Goal: Task Accomplishment & Management: Use online tool/utility

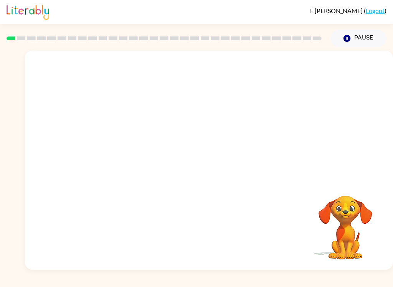
click at [144, 118] on video "Your browser must support playing .mp4 files to use Literably. Please try using…" at bounding box center [209, 115] width 368 height 129
click at [202, 171] on button "button" at bounding box center [209, 164] width 49 height 28
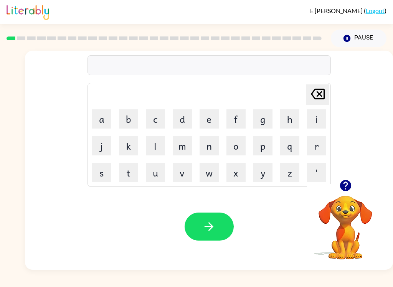
click at [125, 125] on button "b" at bounding box center [128, 118] width 19 height 19
click at [238, 147] on button "o" at bounding box center [235, 145] width 19 height 19
click at [313, 142] on button "r" at bounding box center [316, 145] width 19 height 19
click at [129, 120] on button "b" at bounding box center [128, 118] width 19 height 19
click at [313, 96] on icon at bounding box center [318, 94] width 14 height 11
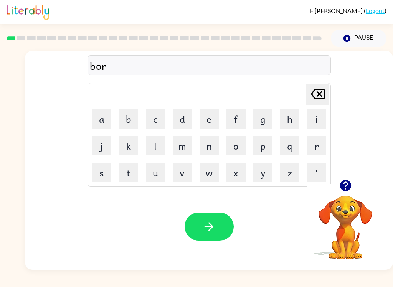
click at [183, 120] on button "d" at bounding box center [182, 118] width 19 height 19
click at [210, 118] on button "e" at bounding box center [209, 118] width 19 height 19
click at [316, 146] on button "r" at bounding box center [316, 145] width 19 height 19
click at [207, 230] on icon "button" at bounding box center [208, 226] width 13 height 13
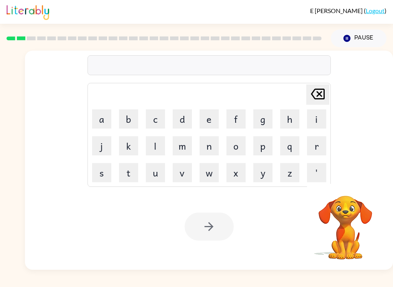
click at [313, 149] on button "r" at bounding box center [316, 145] width 19 height 19
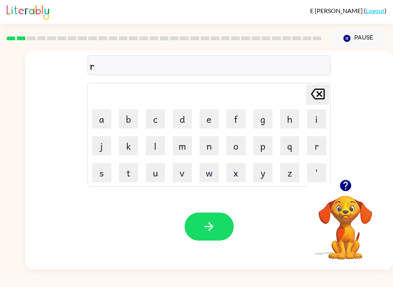
click at [234, 142] on button "o" at bounding box center [235, 145] width 19 height 19
click at [153, 176] on button "u" at bounding box center [155, 172] width 19 height 19
click at [205, 146] on button "n" at bounding box center [209, 145] width 19 height 19
click at [184, 122] on button "d" at bounding box center [182, 118] width 19 height 19
click at [214, 233] on icon "button" at bounding box center [208, 226] width 13 height 13
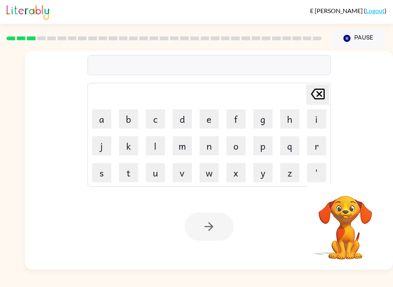
click at [175, 145] on button "m" at bounding box center [182, 145] width 19 height 19
click at [105, 122] on button "a" at bounding box center [101, 118] width 19 height 19
click at [158, 115] on button "c" at bounding box center [155, 118] width 19 height 19
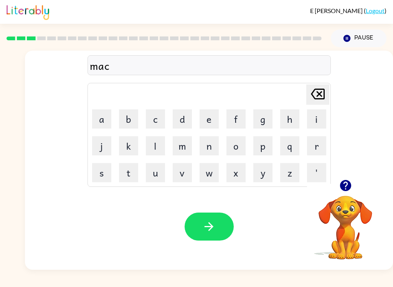
click at [293, 114] on button "h" at bounding box center [289, 118] width 19 height 19
click at [308, 121] on button "i" at bounding box center [316, 118] width 19 height 19
click at [227, 180] on button "x" at bounding box center [235, 172] width 19 height 19
click at [316, 99] on icon at bounding box center [318, 94] width 14 height 11
click at [208, 153] on button "n" at bounding box center [209, 145] width 19 height 19
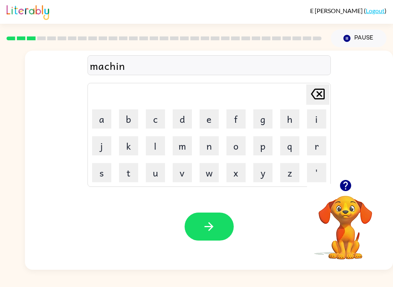
click at [208, 119] on button "e" at bounding box center [209, 118] width 19 height 19
click at [206, 238] on button "button" at bounding box center [209, 227] width 49 height 28
click at [135, 171] on button "t" at bounding box center [128, 172] width 19 height 19
click at [320, 151] on button "r" at bounding box center [316, 145] width 19 height 19
click at [102, 119] on button "a" at bounding box center [101, 118] width 19 height 19
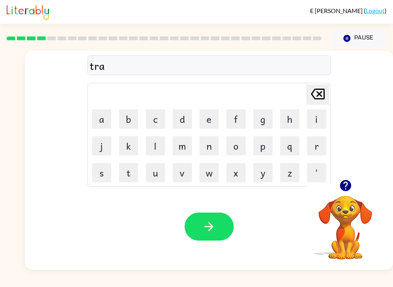
click at [309, 121] on button "i" at bounding box center [316, 118] width 19 height 19
click at [211, 148] on button "n" at bounding box center [209, 145] width 19 height 19
click at [207, 231] on icon "button" at bounding box center [208, 226] width 13 height 13
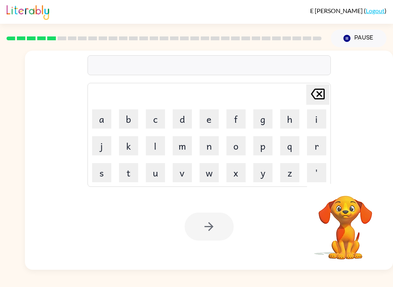
click at [190, 119] on button "d" at bounding box center [182, 118] width 19 height 19
click at [233, 119] on button "f" at bounding box center [235, 118] width 19 height 19
click at [208, 122] on button "e" at bounding box center [209, 118] width 19 height 19
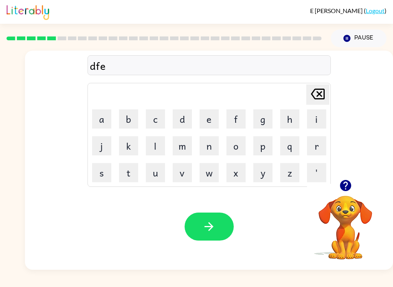
click at [206, 151] on button "n" at bounding box center [209, 145] width 19 height 19
click at [157, 121] on button "c" at bounding box center [155, 118] width 19 height 19
click at [214, 123] on button "e" at bounding box center [209, 118] width 19 height 19
click at [313, 120] on button "i" at bounding box center [316, 118] width 19 height 19
click at [307, 99] on button "[PERSON_NAME] last character input" at bounding box center [317, 94] width 23 height 20
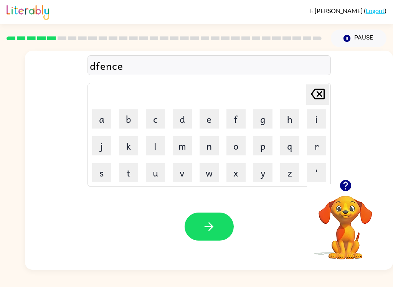
click at [313, 91] on icon at bounding box center [318, 94] width 14 height 11
click at [313, 119] on button "i" at bounding box center [316, 118] width 19 height 19
click at [186, 175] on button "v" at bounding box center [182, 172] width 19 height 19
click at [208, 121] on button "e" at bounding box center [209, 118] width 19 height 19
click at [318, 100] on icon "[PERSON_NAME] last character input" at bounding box center [318, 94] width 18 height 18
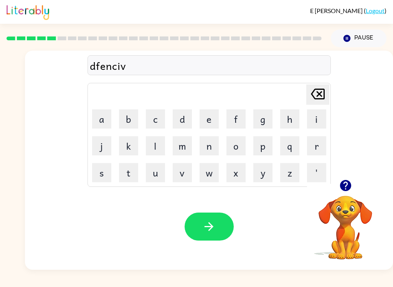
click at [318, 100] on icon "[PERSON_NAME] last character input" at bounding box center [318, 94] width 18 height 18
click at [313, 101] on icon "[PERSON_NAME] last character input" at bounding box center [318, 94] width 18 height 18
click at [312, 101] on icon "[PERSON_NAME] last character input" at bounding box center [318, 94] width 18 height 18
click at [151, 120] on button "c" at bounding box center [155, 118] width 19 height 19
click at [208, 121] on button "e" at bounding box center [209, 118] width 19 height 19
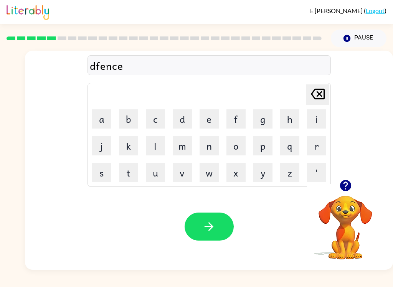
click at [313, 123] on button "i" at bounding box center [316, 118] width 19 height 19
click at [183, 175] on button "v" at bounding box center [182, 172] width 19 height 19
click at [202, 122] on button "e" at bounding box center [209, 118] width 19 height 19
click at [318, 96] on icon at bounding box center [318, 94] width 14 height 11
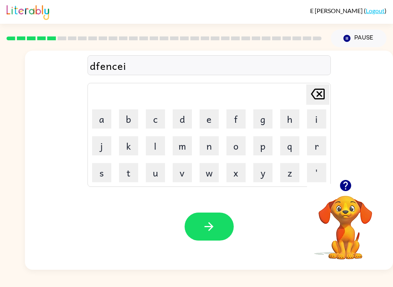
click at [316, 93] on icon "[PERSON_NAME] last character input" at bounding box center [318, 94] width 18 height 18
click at [315, 93] on icon "[PERSON_NAME] last character input" at bounding box center [318, 94] width 18 height 18
click at [312, 125] on button "i" at bounding box center [316, 118] width 19 height 19
click at [185, 176] on button "v" at bounding box center [182, 172] width 19 height 19
click at [210, 115] on button "e" at bounding box center [209, 118] width 19 height 19
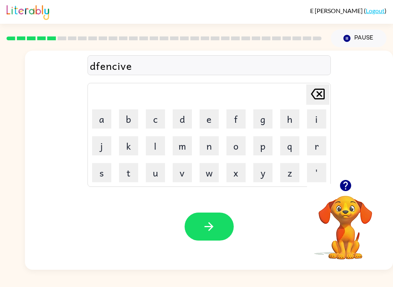
click at [203, 214] on button "button" at bounding box center [209, 227] width 49 height 28
click at [185, 168] on button "v" at bounding box center [182, 172] width 19 height 19
click at [99, 118] on button "a" at bounding box center [101, 118] width 19 height 19
click at [155, 117] on button "c" at bounding box center [155, 118] width 19 height 19
click at [106, 144] on button "j" at bounding box center [101, 145] width 19 height 19
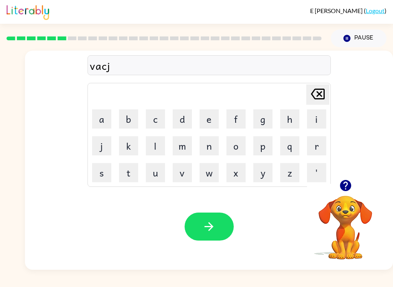
click at [314, 97] on icon at bounding box center [318, 94] width 14 height 11
click at [100, 117] on button "a" at bounding box center [101, 118] width 19 height 19
click at [125, 170] on button "t" at bounding box center [128, 172] width 19 height 19
click at [312, 122] on button "i" at bounding box center [316, 118] width 19 height 19
click at [234, 150] on button "o" at bounding box center [235, 145] width 19 height 19
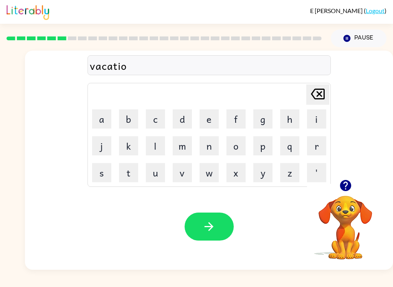
click at [213, 142] on button "n" at bounding box center [209, 145] width 19 height 19
click at [203, 231] on icon "button" at bounding box center [208, 226] width 13 height 13
click at [260, 147] on button "p" at bounding box center [262, 145] width 19 height 19
click at [153, 172] on button "u" at bounding box center [155, 172] width 19 height 19
click at [186, 121] on button "d" at bounding box center [182, 118] width 19 height 19
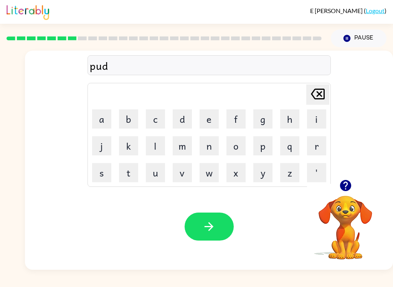
click at [186, 121] on button "d" at bounding box center [182, 118] width 19 height 19
click at [151, 147] on button "l" at bounding box center [155, 145] width 19 height 19
click at [202, 121] on button "e" at bounding box center [209, 118] width 19 height 19
click at [204, 229] on icon "button" at bounding box center [208, 226] width 13 height 13
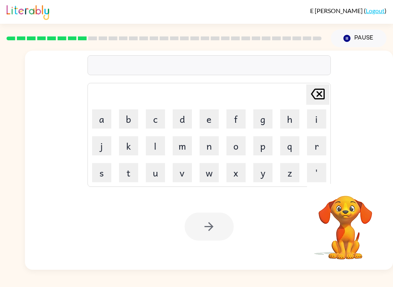
click at [180, 149] on button "m" at bounding box center [182, 145] width 19 height 19
click at [209, 121] on button "e" at bounding box center [209, 118] width 19 height 19
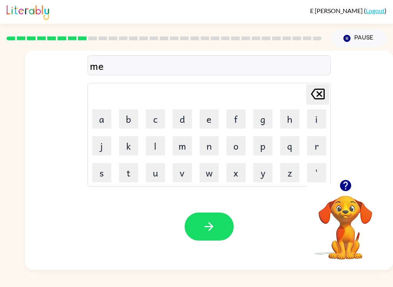
click at [317, 145] on button "r" at bounding box center [316, 145] width 19 height 19
click at [315, 119] on button "i" at bounding box center [316, 118] width 19 height 19
click at [156, 119] on button "c" at bounding box center [155, 118] width 19 height 19
click at [158, 145] on button "l" at bounding box center [155, 145] width 19 height 19
click at [205, 119] on button "e" at bounding box center [209, 118] width 19 height 19
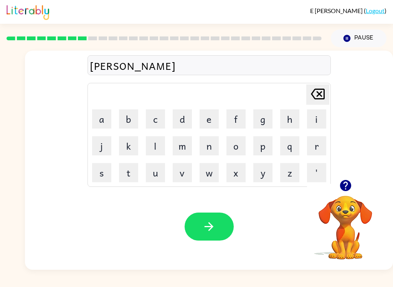
click at [205, 225] on icon "button" at bounding box center [208, 226] width 13 height 13
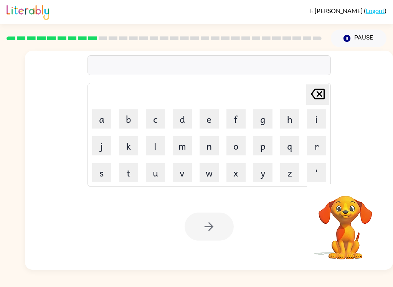
click at [180, 148] on button "m" at bounding box center [182, 145] width 19 height 19
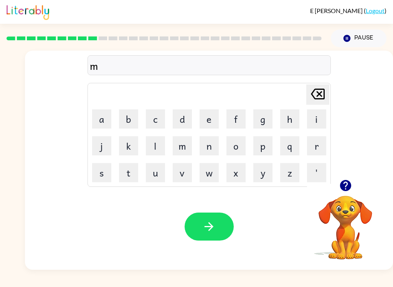
click at [312, 121] on button "i" at bounding box center [316, 118] width 19 height 19
click at [179, 122] on button "d" at bounding box center [182, 118] width 19 height 19
click at [179, 147] on button "m" at bounding box center [182, 145] width 19 height 19
click at [239, 137] on button "o" at bounding box center [235, 145] width 19 height 19
click at [312, 148] on button "r" at bounding box center [316, 145] width 19 height 19
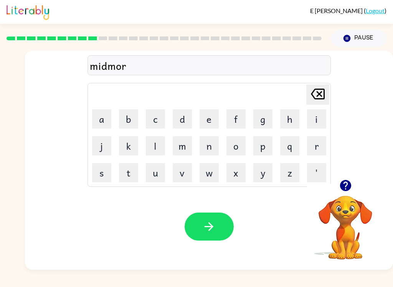
click at [214, 154] on button "n" at bounding box center [209, 145] width 19 height 19
click at [318, 115] on button "i" at bounding box center [316, 118] width 19 height 19
click at [204, 151] on button "n" at bounding box center [209, 145] width 19 height 19
click at [264, 120] on button "g" at bounding box center [262, 118] width 19 height 19
click at [205, 223] on icon "button" at bounding box center [208, 226] width 13 height 13
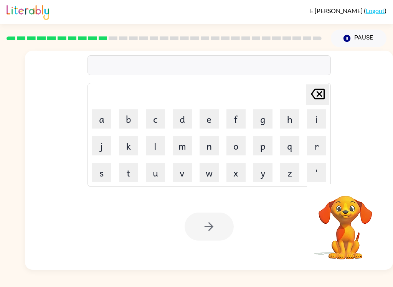
click at [182, 118] on button "d" at bounding box center [182, 118] width 19 height 19
click at [317, 118] on button "i" at bounding box center [316, 118] width 19 height 19
click at [99, 168] on button "s" at bounding box center [101, 172] width 19 height 19
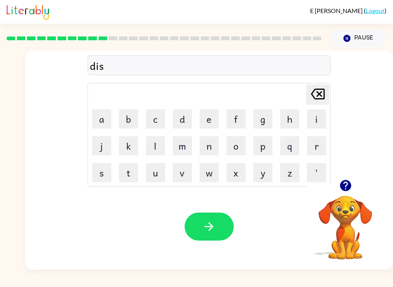
click at [130, 175] on button "t" at bounding box center [128, 172] width 19 height 19
click at [308, 152] on button "r" at bounding box center [316, 145] width 19 height 19
click at [158, 175] on button "u" at bounding box center [155, 172] width 19 height 19
click at [102, 175] on button "s" at bounding box center [101, 172] width 19 height 19
click at [127, 172] on button "t" at bounding box center [128, 172] width 19 height 19
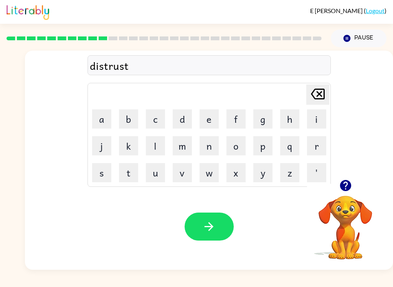
click at [211, 222] on icon "button" at bounding box center [208, 226] width 13 height 13
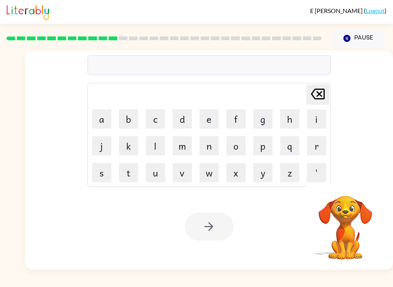
click at [315, 147] on button "r" at bounding box center [316, 145] width 19 height 19
click at [236, 146] on button "o" at bounding box center [235, 145] width 19 height 19
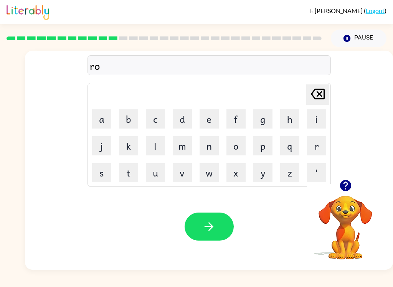
click at [99, 116] on button "a" at bounding box center [101, 118] width 19 height 19
click at [185, 121] on button "d" at bounding box center [182, 118] width 19 height 19
click at [211, 224] on icon "button" at bounding box center [208, 226] width 13 height 13
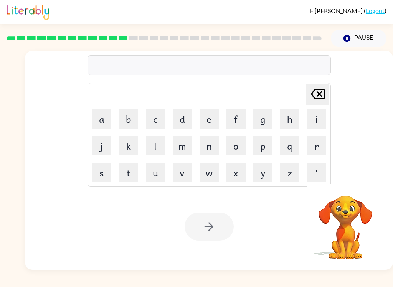
click at [99, 181] on button "s" at bounding box center [101, 172] width 19 height 19
click at [313, 99] on icon "[PERSON_NAME] last character input" at bounding box center [318, 94] width 18 height 18
click at [160, 176] on button "u" at bounding box center [155, 172] width 19 height 19
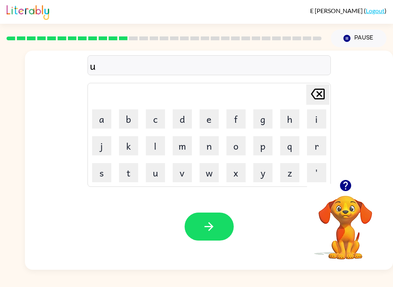
click at [262, 148] on button "p" at bounding box center [262, 145] width 19 height 19
click at [264, 118] on button "g" at bounding box center [262, 118] width 19 height 19
click at [312, 147] on button "r" at bounding box center [316, 145] width 19 height 19
click at [106, 124] on button "a" at bounding box center [101, 118] width 19 height 19
click at [180, 121] on button "d" at bounding box center [182, 118] width 19 height 19
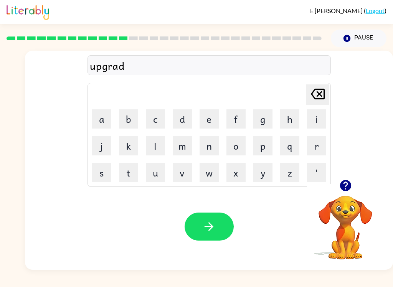
click at [209, 117] on button "e" at bounding box center [209, 118] width 19 height 19
click at [208, 227] on icon "button" at bounding box center [209, 226] width 9 height 9
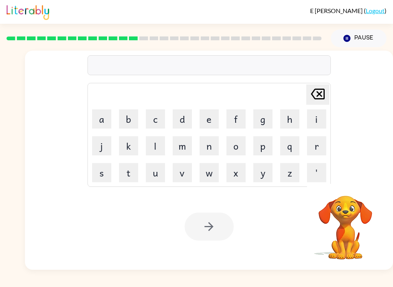
click at [177, 148] on button "m" at bounding box center [182, 145] width 19 height 19
click at [102, 122] on button "a" at bounding box center [101, 118] width 19 height 19
click at [179, 113] on button "d" at bounding box center [182, 118] width 19 height 19
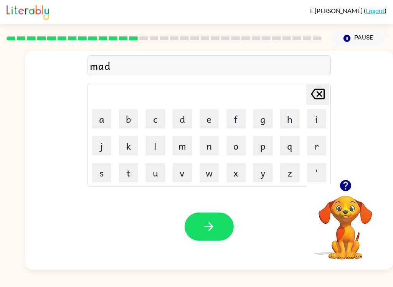
click at [182, 121] on button "d" at bounding box center [182, 118] width 19 height 19
click at [209, 152] on button "n" at bounding box center [209, 145] width 19 height 19
click at [209, 114] on button "e" at bounding box center [209, 118] width 19 height 19
click at [105, 169] on button "s" at bounding box center [101, 172] width 19 height 19
click at [105, 168] on button "s" at bounding box center [101, 172] width 19 height 19
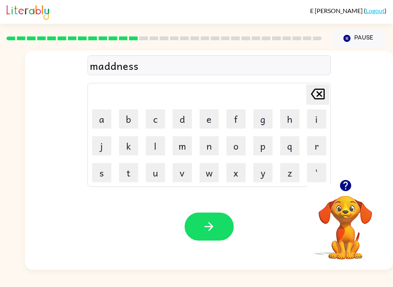
click at [323, 91] on icon at bounding box center [318, 94] width 14 height 11
click at [323, 90] on icon "[PERSON_NAME] last character input" at bounding box center [318, 94] width 18 height 18
click at [326, 90] on icon "[PERSON_NAME] last character input" at bounding box center [318, 94] width 18 height 18
click at [327, 91] on button "[PERSON_NAME] last character input" at bounding box center [317, 94] width 23 height 20
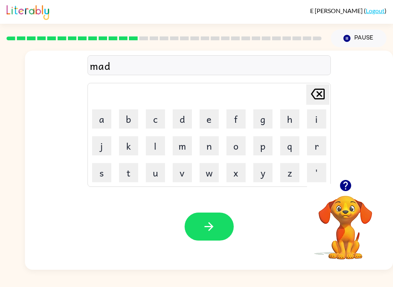
click at [211, 147] on button "n" at bounding box center [209, 145] width 19 height 19
click at [210, 122] on button "e" at bounding box center [209, 118] width 19 height 19
click at [106, 173] on button "s" at bounding box center [101, 172] width 19 height 19
click at [105, 173] on button "s" at bounding box center [101, 172] width 19 height 19
click at [206, 228] on icon "button" at bounding box center [208, 226] width 13 height 13
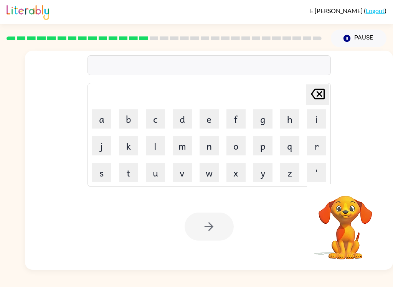
click at [130, 117] on button "b" at bounding box center [128, 118] width 19 height 19
click at [236, 145] on button "o" at bounding box center [235, 145] width 19 height 19
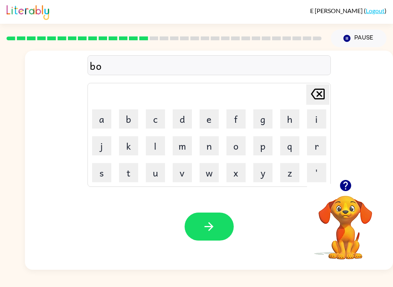
click at [211, 143] on button "n" at bounding box center [209, 145] width 19 height 19
click at [156, 174] on button "u" at bounding box center [155, 172] width 19 height 19
click at [107, 177] on button "s" at bounding box center [101, 172] width 19 height 19
click at [211, 234] on button "button" at bounding box center [209, 227] width 49 height 28
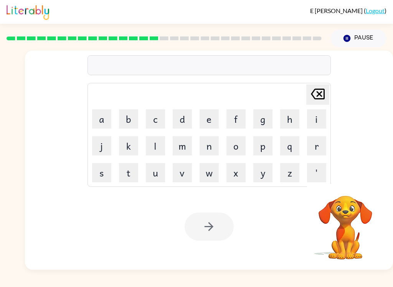
click at [101, 175] on button "s" at bounding box center [101, 172] width 19 height 19
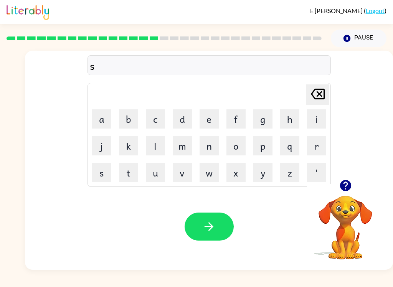
click at [191, 168] on button "v" at bounding box center [182, 172] width 19 height 19
click at [104, 124] on button "a" at bounding box center [101, 118] width 19 height 19
click at [314, 93] on icon "[PERSON_NAME] last character input" at bounding box center [318, 94] width 18 height 18
click at [208, 176] on button "w" at bounding box center [209, 172] width 19 height 19
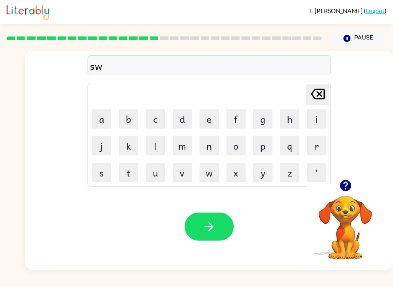
click at [103, 125] on button "a" at bounding box center [101, 118] width 19 height 19
click at [312, 145] on button "r" at bounding box center [316, 145] width 19 height 19
click at [181, 145] on button "m" at bounding box center [182, 145] width 19 height 19
click at [210, 225] on icon "button" at bounding box center [208, 226] width 13 height 13
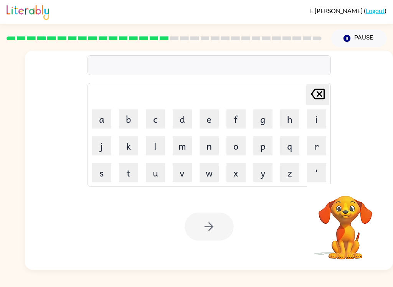
click at [310, 146] on button "r" at bounding box center [316, 145] width 19 height 19
click at [97, 115] on button "a" at bounding box center [101, 118] width 19 height 19
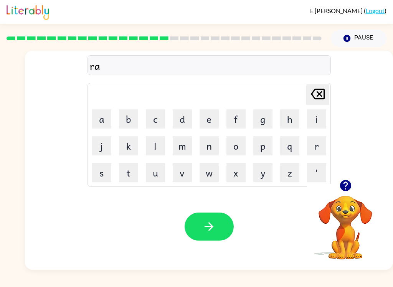
click at [181, 148] on button "m" at bounding box center [182, 145] width 19 height 19
click at [203, 230] on icon "button" at bounding box center [208, 226] width 13 height 13
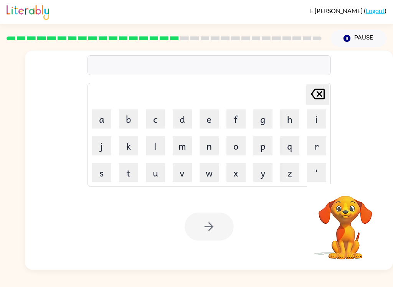
click at [129, 118] on button "b" at bounding box center [128, 118] width 19 height 19
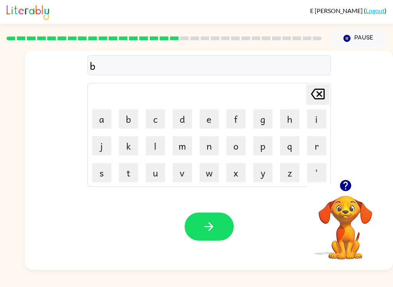
click at [316, 142] on button "r" at bounding box center [316, 145] width 19 height 19
click at [311, 119] on button "i" at bounding box center [316, 118] width 19 height 19
click at [180, 145] on button "m" at bounding box center [182, 145] width 19 height 19
click at [313, 121] on button "i" at bounding box center [316, 118] width 19 height 19
click at [210, 147] on button "n" at bounding box center [209, 145] width 19 height 19
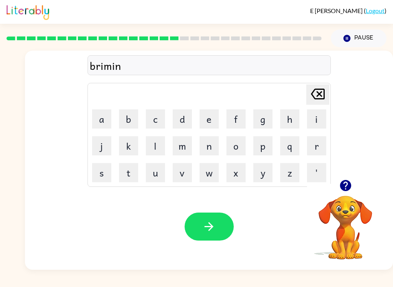
click at [258, 123] on button "g" at bounding box center [262, 118] width 19 height 19
click at [315, 91] on icon "[PERSON_NAME] last character input" at bounding box center [318, 94] width 18 height 18
click at [313, 92] on icon at bounding box center [318, 94] width 14 height 11
click at [312, 91] on icon "[PERSON_NAME] last character input" at bounding box center [318, 94] width 18 height 18
click at [183, 141] on button "m" at bounding box center [182, 145] width 19 height 19
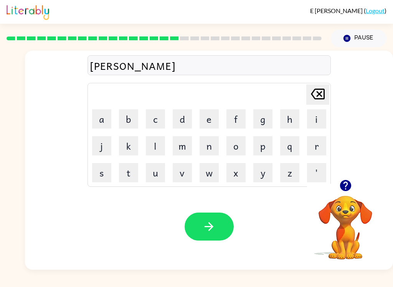
click at [314, 119] on button "i" at bounding box center [316, 118] width 19 height 19
click at [211, 144] on button "n" at bounding box center [209, 145] width 19 height 19
click at [270, 122] on button "g" at bounding box center [262, 118] width 19 height 19
click at [195, 240] on button "button" at bounding box center [209, 227] width 49 height 28
click at [313, 144] on button "r" at bounding box center [316, 145] width 19 height 19
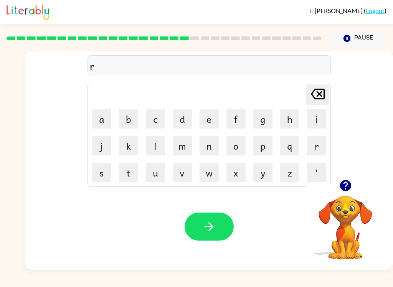
click at [316, 122] on button "i" at bounding box center [316, 118] width 19 height 19
click at [106, 170] on button "s" at bounding box center [101, 172] width 19 height 19
click at [125, 148] on button "k" at bounding box center [128, 145] width 19 height 19
click at [314, 118] on button "i" at bounding box center [316, 118] width 19 height 19
click at [211, 118] on button "e" at bounding box center [209, 118] width 19 height 19
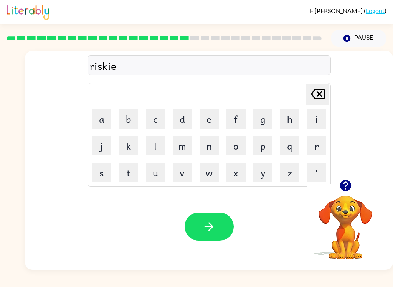
click at [106, 172] on button "s" at bounding box center [101, 172] width 19 height 19
click at [128, 173] on button "t" at bounding box center [128, 172] width 19 height 19
click at [316, 90] on icon "[PERSON_NAME] last character input" at bounding box center [318, 94] width 18 height 18
click at [316, 90] on icon at bounding box center [318, 94] width 14 height 11
click at [318, 94] on icon "[PERSON_NAME] last character input" at bounding box center [318, 94] width 18 height 18
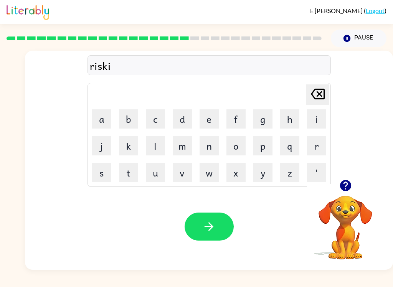
click at [317, 94] on icon "[PERSON_NAME] last character input" at bounding box center [318, 94] width 18 height 18
click at [315, 121] on button "i" at bounding box center [316, 118] width 19 height 19
click at [210, 118] on button "e" at bounding box center [209, 118] width 19 height 19
click at [107, 170] on button "s" at bounding box center [101, 172] width 19 height 19
click at [128, 172] on button "t" at bounding box center [128, 172] width 19 height 19
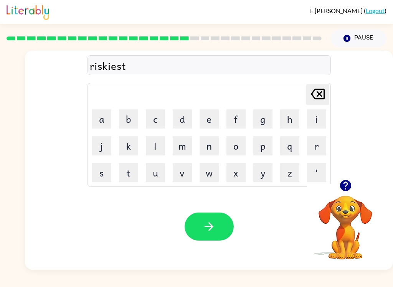
click at [210, 228] on icon "button" at bounding box center [208, 226] width 13 height 13
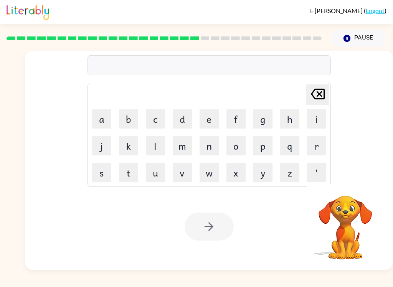
click at [99, 115] on button "a" at bounding box center [101, 118] width 19 height 19
click at [310, 148] on button "r" at bounding box center [316, 145] width 19 height 19
click at [157, 120] on button "c" at bounding box center [155, 118] width 19 height 19
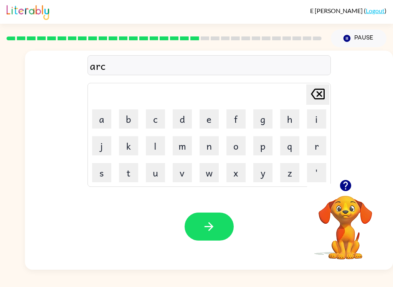
click at [288, 121] on button "h" at bounding box center [289, 118] width 19 height 19
click at [213, 177] on button "w" at bounding box center [209, 172] width 19 height 19
click at [109, 120] on button "a" at bounding box center [101, 118] width 19 height 19
click at [263, 172] on button "y" at bounding box center [262, 172] width 19 height 19
click at [215, 223] on icon "button" at bounding box center [208, 226] width 13 height 13
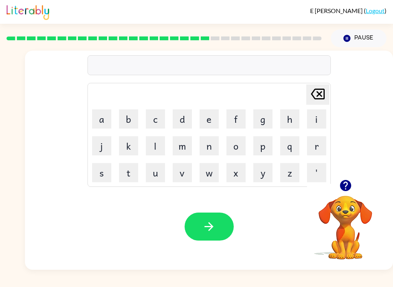
click at [234, 122] on button "f" at bounding box center [235, 118] width 19 height 19
click at [240, 142] on button "o" at bounding box center [235, 145] width 19 height 19
click at [150, 145] on button "l" at bounding box center [155, 145] width 19 height 19
click at [232, 144] on button "o" at bounding box center [235, 145] width 19 height 19
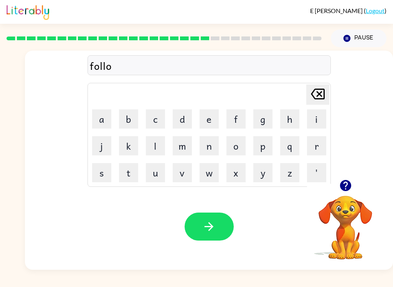
click at [210, 173] on button "w" at bounding box center [209, 172] width 19 height 19
click at [214, 228] on icon "button" at bounding box center [208, 226] width 13 height 13
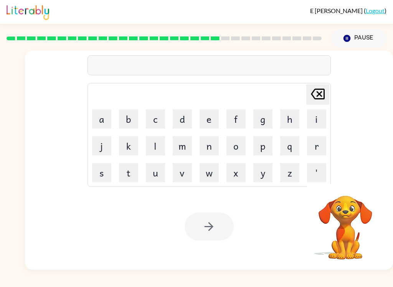
click at [162, 120] on button "c" at bounding box center [155, 118] width 19 height 19
click at [205, 116] on button "e" at bounding box center [209, 118] width 19 height 19
click at [211, 148] on button "n" at bounding box center [209, 145] width 19 height 19
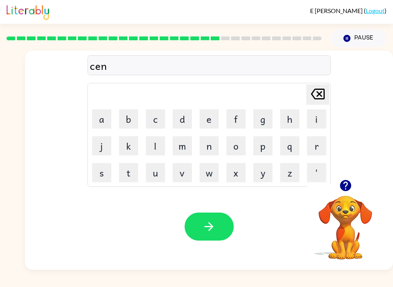
click at [133, 173] on button "t" at bounding box center [128, 172] width 19 height 19
click at [314, 119] on button "i" at bounding box center [316, 118] width 19 height 19
click at [262, 149] on button "p" at bounding box center [262, 145] width 19 height 19
click at [191, 119] on button "d" at bounding box center [182, 118] width 19 height 19
click at [313, 93] on icon at bounding box center [318, 94] width 14 height 11
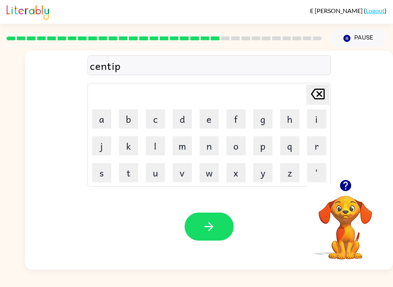
click at [206, 118] on button "e" at bounding box center [209, 118] width 19 height 19
click at [185, 120] on button "d" at bounding box center [182, 118] width 19 height 19
click at [212, 120] on button "e" at bounding box center [209, 118] width 19 height 19
click at [204, 229] on icon "button" at bounding box center [208, 226] width 13 height 13
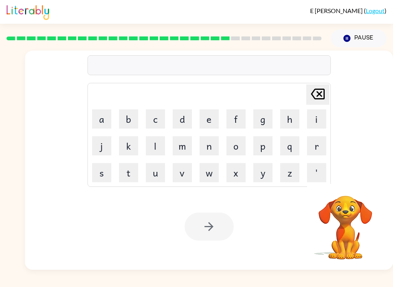
click at [105, 165] on button "s" at bounding box center [101, 172] width 19 height 19
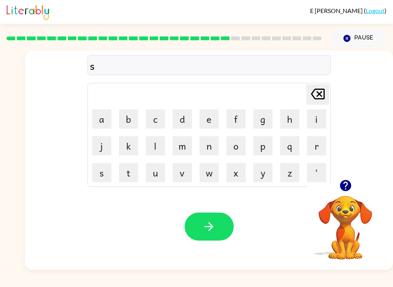
click at [212, 119] on button "e" at bounding box center [209, 118] width 19 height 19
click at [104, 172] on button "s" at bounding box center [101, 172] width 19 height 19
click at [122, 174] on button "t" at bounding box center [128, 172] width 19 height 19
click at [106, 115] on button "a" at bounding box center [101, 118] width 19 height 19
click at [316, 120] on button "i" at bounding box center [316, 118] width 19 height 19
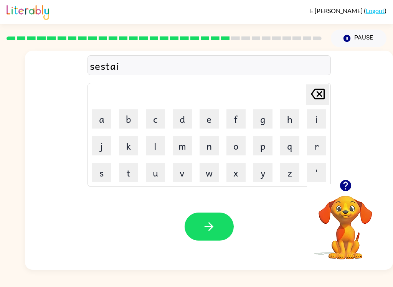
click at [214, 143] on button "n" at bounding box center [209, 145] width 19 height 19
click at [206, 232] on icon "button" at bounding box center [208, 226] width 13 height 13
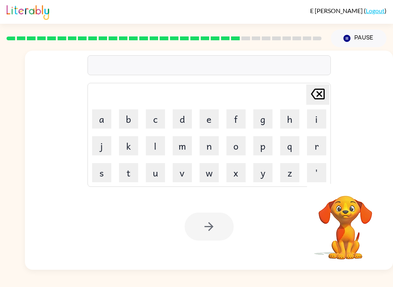
click at [236, 117] on button "f" at bounding box center [235, 118] width 19 height 19
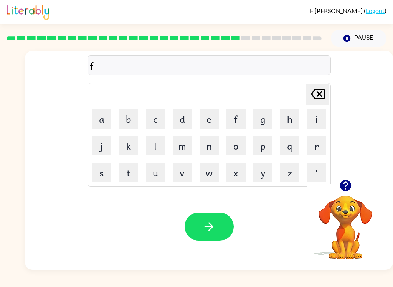
click at [311, 148] on button "r" at bounding box center [316, 145] width 19 height 19
click at [213, 175] on button "w" at bounding box center [209, 172] width 19 height 19
click at [109, 118] on button "a" at bounding box center [101, 118] width 19 height 19
click at [320, 94] on icon at bounding box center [318, 94] width 14 height 11
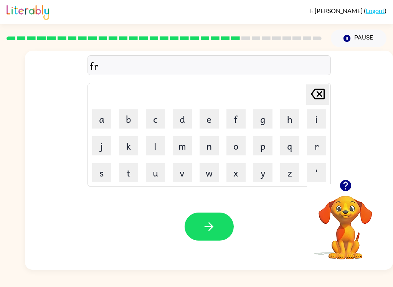
click at [316, 96] on icon "[PERSON_NAME] last character input" at bounding box center [318, 94] width 18 height 18
click at [235, 148] on button "o" at bounding box center [235, 145] width 19 height 19
click at [312, 150] on button "r" at bounding box center [316, 145] width 19 height 19
click at [208, 173] on button "w" at bounding box center [209, 172] width 19 height 19
click at [104, 122] on button "a" at bounding box center [101, 118] width 19 height 19
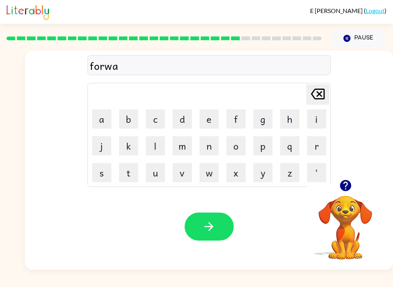
click at [317, 142] on button "r" at bounding box center [316, 145] width 19 height 19
click at [183, 117] on button "d" at bounding box center [182, 118] width 19 height 19
click at [209, 233] on icon "button" at bounding box center [208, 226] width 13 height 13
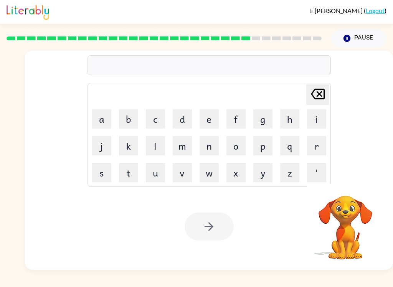
click at [323, 148] on button "r" at bounding box center [316, 145] width 19 height 19
click at [209, 120] on button "e" at bounding box center [209, 118] width 19 height 19
click at [155, 145] on button "l" at bounding box center [155, 145] width 19 height 19
click at [107, 117] on button "a" at bounding box center [101, 118] width 19 height 19
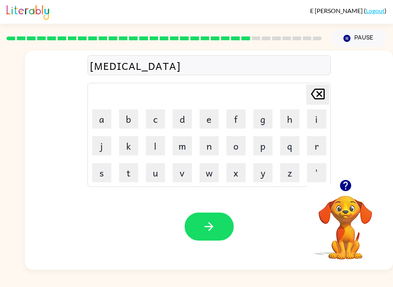
click at [134, 169] on button "t" at bounding box center [128, 172] width 19 height 19
click at [208, 121] on button "e" at bounding box center [209, 118] width 19 height 19
click at [182, 119] on button "d" at bounding box center [182, 118] width 19 height 19
click at [208, 222] on icon "button" at bounding box center [208, 226] width 13 height 13
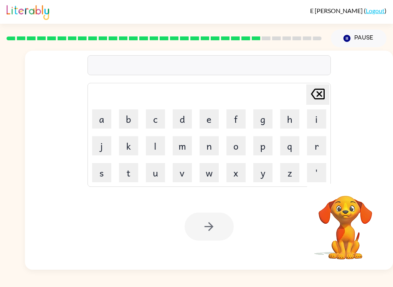
click at [261, 121] on button "g" at bounding box center [262, 118] width 19 height 19
click at [237, 147] on button "o" at bounding box center [235, 145] width 19 height 19
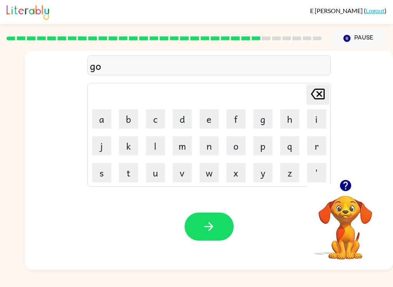
click at [135, 123] on button "b" at bounding box center [128, 118] width 19 height 19
click at [152, 147] on button "l" at bounding box center [155, 145] width 19 height 19
click at [310, 119] on button "i" at bounding box center [316, 118] width 19 height 19
click at [210, 149] on button "n" at bounding box center [209, 145] width 19 height 19
click at [200, 231] on button "button" at bounding box center [209, 227] width 49 height 28
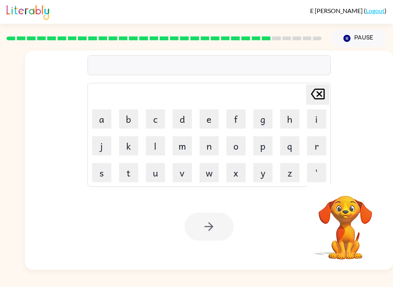
click at [151, 145] on button "l" at bounding box center [155, 145] width 19 height 19
click at [157, 170] on button "u" at bounding box center [155, 172] width 19 height 19
click at [180, 147] on button "m" at bounding box center [182, 145] width 19 height 19
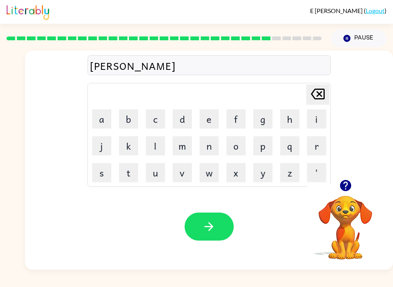
click at [129, 118] on button "b" at bounding box center [128, 118] width 19 height 19
click at [211, 122] on button "e" at bounding box center [209, 118] width 19 height 19
click at [309, 144] on button "r" at bounding box center [316, 145] width 19 height 19
click at [98, 153] on button "j" at bounding box center [101, 145] width 19 height 19
click at [102, 114] on button "a" at bounding box center [101, 118] width 19 height 19
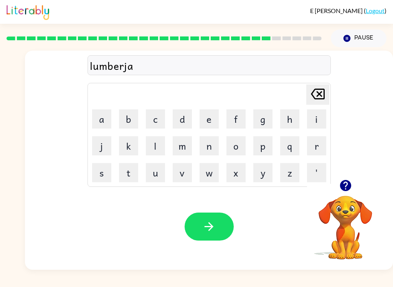
click at [161, 121] on button "c" at bounding box center [155, 118] width 19 height 19
click at [133, 140] on button "k" at bounding box center [128, 145] width 19 height 19
click at [209, 226] on icon "button" at bounding box center [208, 226] width 13 height 13
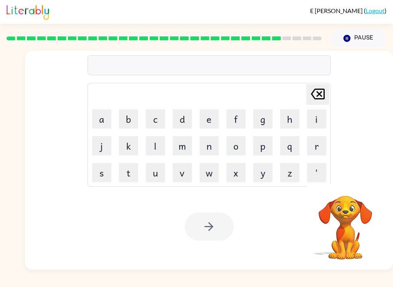
click at [257, 150] on button "p" at bounding box center [262, 145] width 19 height 19
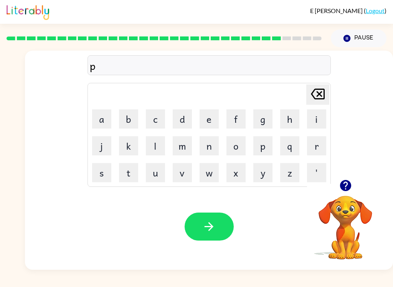
click at [207, 121] on button "e" at bounding box center [209, 118] width 19 height 19
click at [299, 141] on button "q" at bounding box center [289, 145] width 19 height 19
click at [152, 122] on button "c" at bounding box center [155, 118] width 19 height 19
click at [200, 119] on button "e" at bounding box center [209, 118] width 19 height 19
click at [318, 87] on icon "[PERSON_NAME] last character input" at bounding box center [318, 94] width 18 height 18
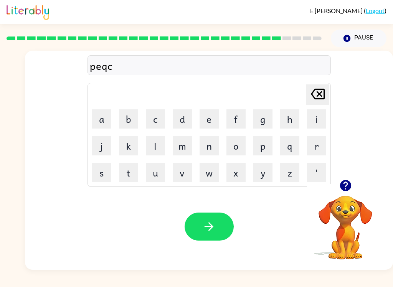
click at [318, 87] on icon "[PERSON_NAME] last character input" at bounding box center [318, 94] width 18 height 18
click at [314, 92] on icon "[PERSON_NAME] last character input" at bounding box center [318, 94] width 18 height 18
click at [317, 143] on button "r" at bounding box center [316, 145] width 19 height 19
click at [162, 117] on button "c" at bounding box center [155, 118] width 19 height 19
click at [205, 118] on button "e" at bounding box center [209, 118] width 19 height 19
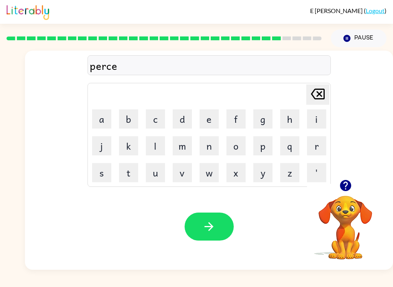
click at [208, 226] on icon "button" at bounding box center [208, 226] width 13 height 13
click at [129, 177] on button "t" at bounding box center [128, 172] width 19 height 19
click at [346, 185] on icon "button" at bounding box center [345, 185] width 13 height 13
click at [288, 120] on button "h" at bounding box center [289, 118] width 19 height 19
click at [315, 117] on button "i" at bounding box center [316, 118] width 19 height 19
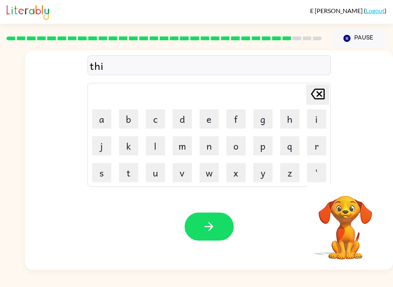
click at [205, 150] on button "n" at bounding box center [209, 145] width 19 height 19
click at [205, 229] on icon "button" at bounding box center [208, 226] width 13 height 13
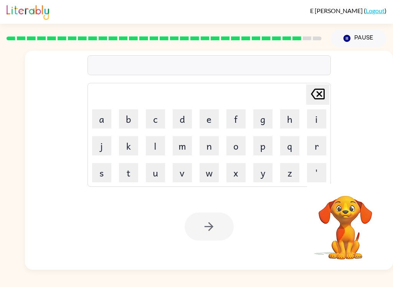
click at [100, 170] on button "s" at bounding box center [101, 172] width 19 height 19
click at [308, 120] on button "i" at bounding box center [316, 118] width 19 height 19
click at [157, 148] on button "l" at bounding box center [155, 145] width 19 height 19
click at [175, 175] on button "v" at bounding box center [182, 172] width 19 height 19
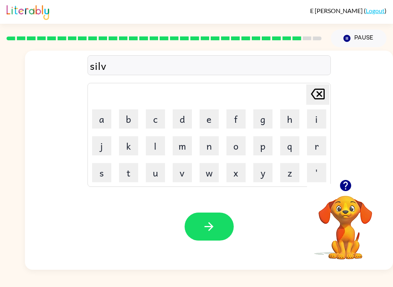
click at [211, 119] on button "e" at bounding box center [209, 118] width 19 height 19
click at [312, 144] on button "r" at bounding box center [316, 145] width 19 height 19
click at [204, 175] on button "w" at bounding box center [209, 172] width 19 height 19
click at [96, 112] on button "a" at bounding box center [101, 118] width 19 height 19
click at [320, 92] on icon "[PERSON_NAME] last character input" at bounding box center [318, 94] width 18 height 18
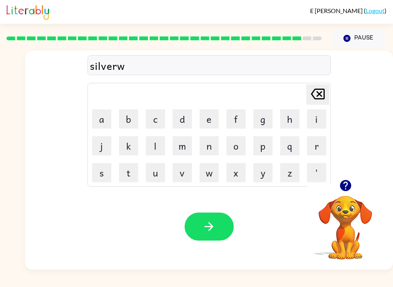
click at [206, 119] on button "e" at bounding box center [209, 118] width 19 height 19
click at [98, 119] on button "a" at bounding box center [101, 118] width 19 height 19
click at [317, 145] on button "r" at bounding box center [316, 145] width 19 height 19
click at [200, 228] on button "button" at bounding box center [209, 227] width 49 height 28
click at [152, 177] on button "u" at bounding box center [155, 172] width 19 height 19
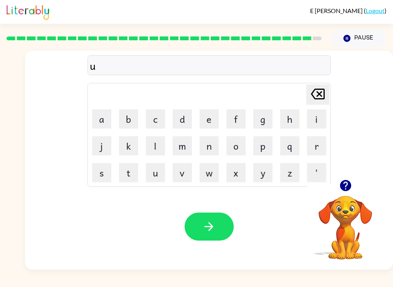
click at [204, 148] on button "n" at bounding box center [209, 145] width 19 height 19
click at [101, 117] on button "a" at bounding box center [101, 118] width 19 height 19
click at [234, 119] on button "f" at bounding box center [235, 118] width 19 height 19
click at [317, 148] on button "r" at bounding box center [316, 145] width 19 height 19
click at [106, 118] on button "a" at bounding box center [101, 118] width 19 height 19
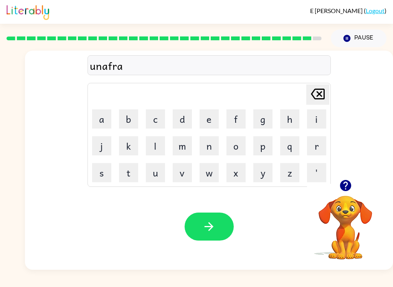
click at [310, 119] on button "i" at bounding box center [316, 118] width 19 height 19
click at [177, 116] on button "d" at bounding box center [182, 118] width 19 height 19
click at [214, 224] on icon "button" at bounding box center [208, 226] width 13 height 13
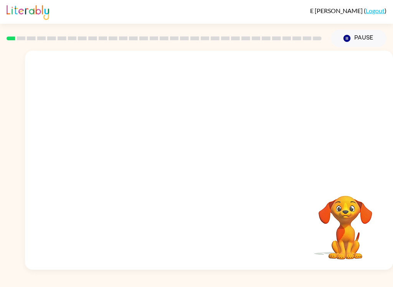
click at [134, 150] on video "Your browser must support playing .mp4 files to use Literably. Please try using…" at bounding box center [209, 115] width 368 height 129
click at [203, 166] on icon "button" at bounding box center [208, 163] width 13 height 13
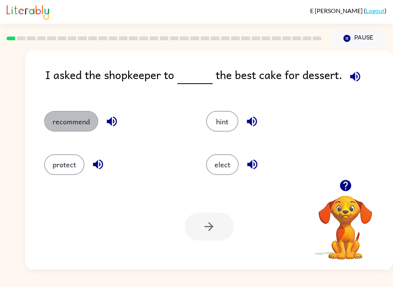
click at [75, 120] on button "recommend" at bounding box center [71, 121] width 54 height 21
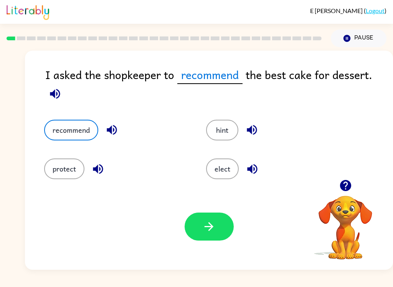
click at [207, 233] on icon "button" at bounding box center [208, 226] width 13 height 13
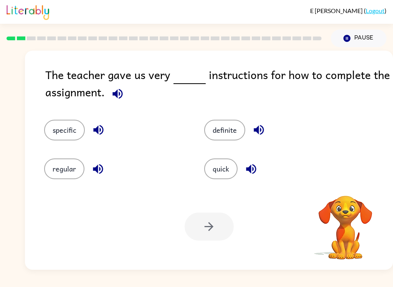
click at [74, 123] on button "specific" at bounding box center [64, 130] width 41 height 21
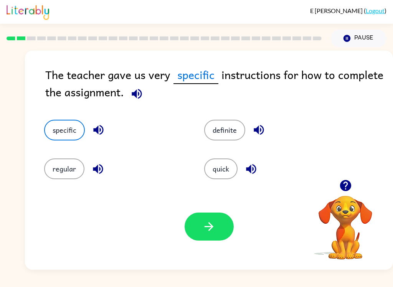
click at [201, 238] on button "button" at bounding box center [209, 227] width 49 height 28
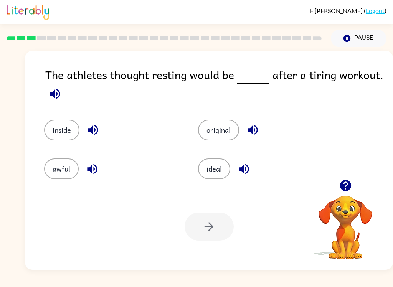
click at [215, 171] on button "ideal" at bounding box center [214, 168] width 32 height 21
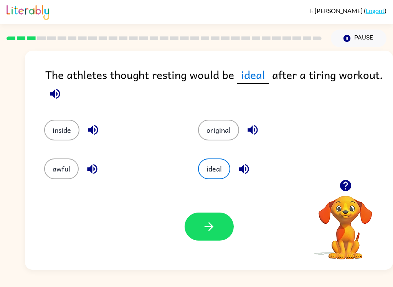
click at [202, 235] on button "button" at bounding box center [209, 227] width 49 height 28
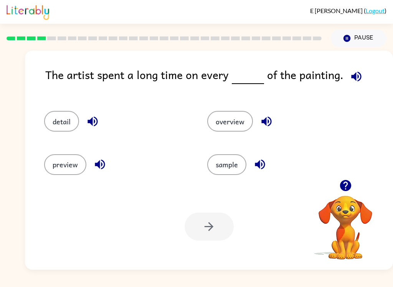
click at [63, 124] on button "detail" at bounding box center [61, 121] width 35 height 21
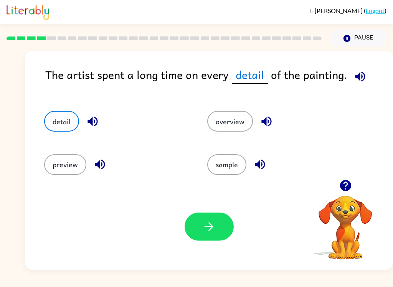
click at [202, 235] on button "button" at bounding box center [209, 227] width 49 height 28
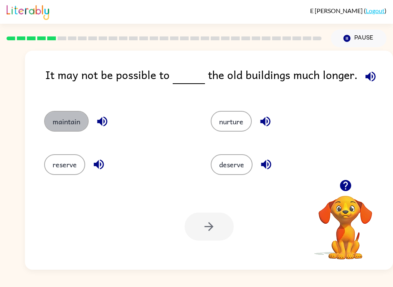
click at [56, 130] on button "maintain" at bounding box center [66, 121] width 45 height 21
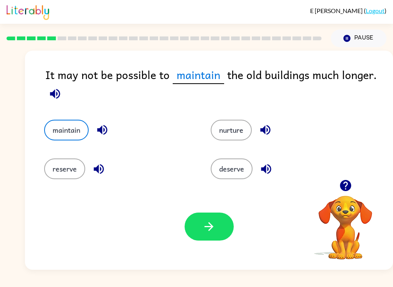
click at [212, 236] on button "button" at bounding box center [209, 227] width 49 height 28
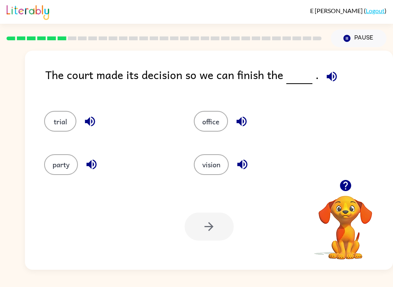
click at [58, 118] on button "trial" at bounding box center [60, 121] width 32 height 21
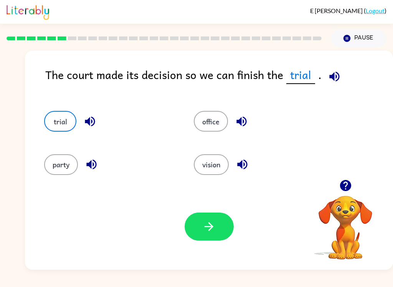
click at [208, 231] on icon "button" at bounding box center [208, 226] width 13 height 13
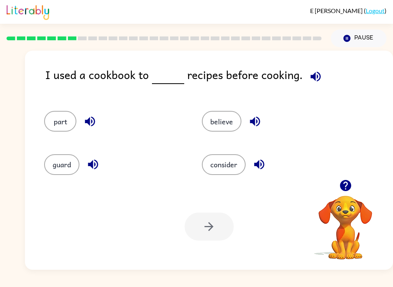
click at [228, 169] on button "consider" at bounding box center [224, 164] width 44 height 21
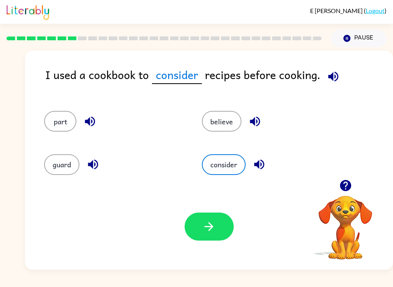
click at [211, 233] on icon "button" at bounding box center [208, 226] width 13 height 13
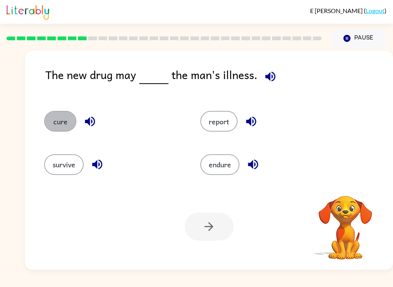
click at [58, 121] on button "cure" at bounding box center [60, 121] width 32 height 21
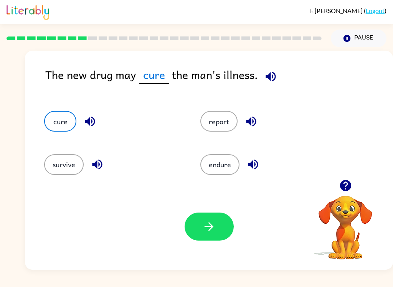
click at [210, 229] on icon "button" at bounding box center [208, 226] width 13 height 13
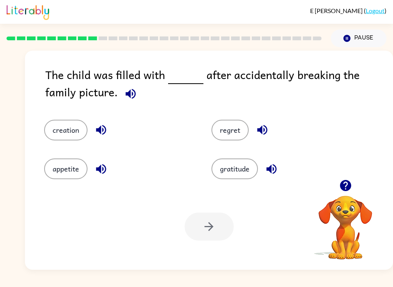
click at [237, 136] on button "regret" at bounding box center [229, 130] width 37 height 21
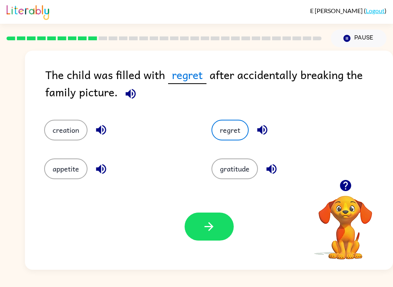
click at [205, 227] on icon "button" at bounding box center [208, 226] width 13 height 13
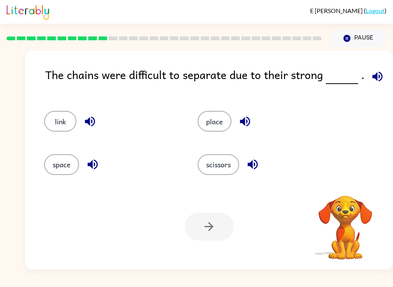
click at [71, 124] on button "link" at bounding box center [60, 121] width 32 height 21
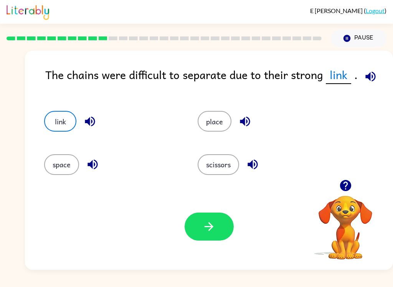
click at [219, 226] on button "button" at bounding box center [209, 227] width 49 height 28
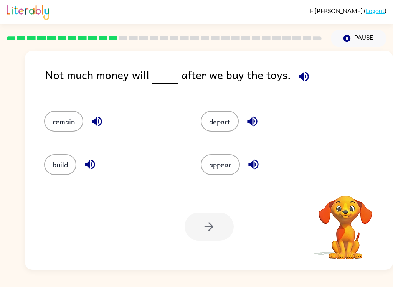
click at [214, 218] on div at bounding box center [209, 227] width 49 height 28
click at [67, 119] on button "remain" at bounding box center [63, 121] width 39 height 21
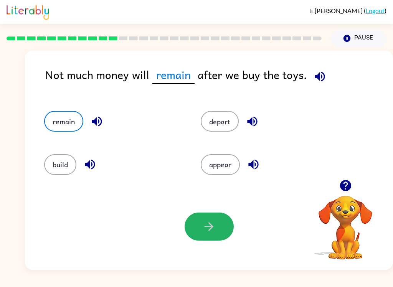
click at [210, 227] on icon "button" at bounding box center [209, 226] width 9 height 9
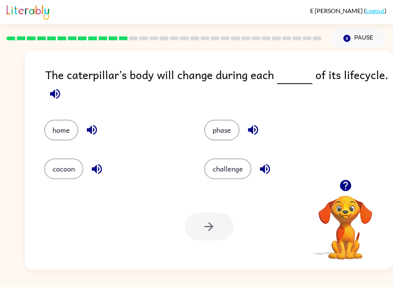
click at [216, 132] on button "phase" at bounding box center [221, 130] width 35 height 21
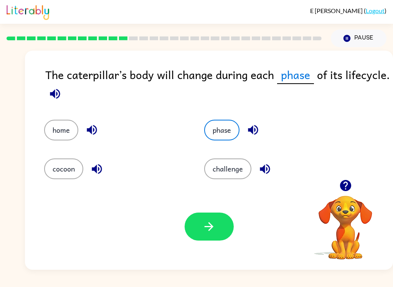
click at [201, 219] on button "button" at bounding box center [209, 227] width 49 height 28
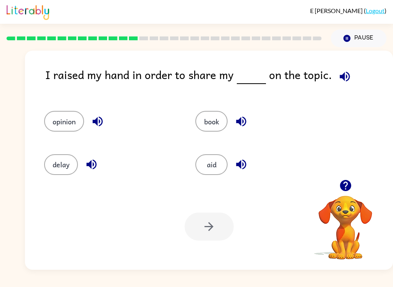
click at [68, 126] on button "opinion" at bounding box center [64, 121] width 40 height 21
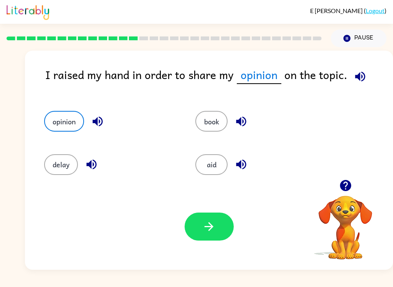
click at [215, 232] on icon "button" at bounding box center [208, 226] width 13 height 13
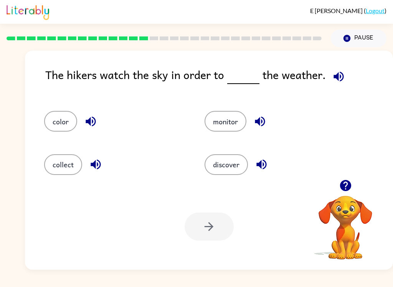
click at [222, 123] on button "monitor" at bounding box center [226, 121] width 42 height 21
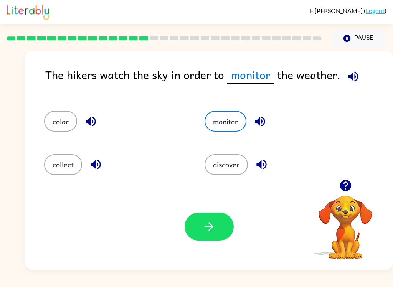
click at [206, 232] on icon "button" at bounding box center [208, 226] width 13 height 13
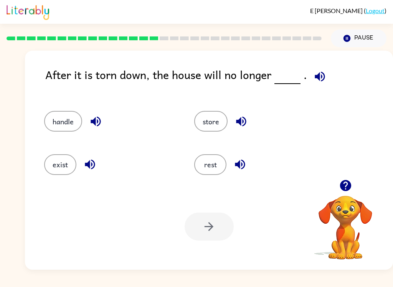
click at [58, 170] on button "exist" at bounding box center [60, 164] width 32 height 21
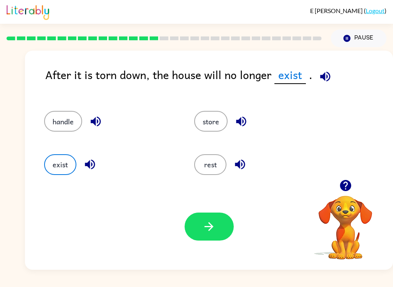
click at [207, 241] on button "button" at bounding box center [209, 227] width 49 height 28
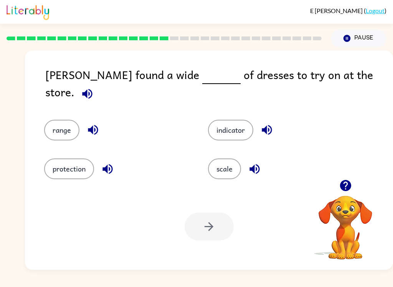
click at [62, 125] on button "range" at bounding box center [61, 130] width 35 height 21
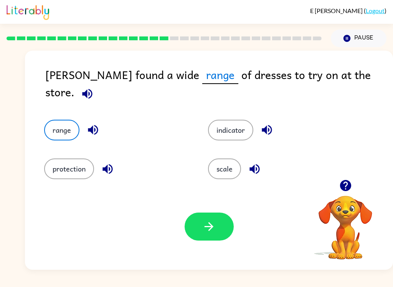
click at [217, 239] on button "button" at bounding box center [209, 227] width 49 height 28
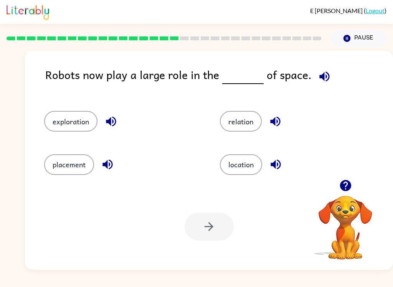
click at [71, 121] on button "exploration" at bounding box center [70, 121] width 53 height 21
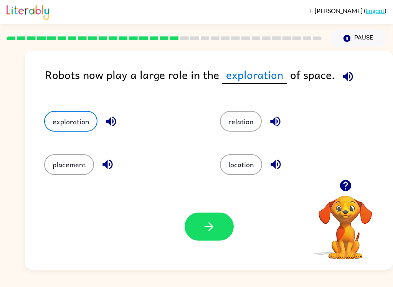
click at [206, 228] on icon "button" at bounding box center [208, 226] width 13 height 13
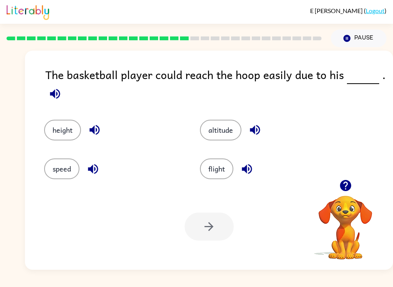
click at [64, 129] on button "height" at bounding box center [62, 130] width 37 height 21
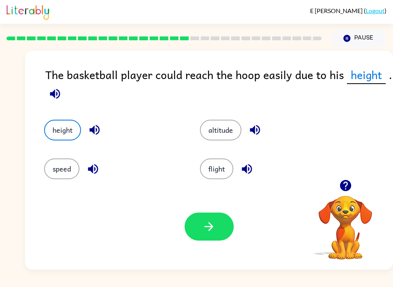
click at [218, 233] on button "button" at bounding box center [209, 227] width 49 height 28
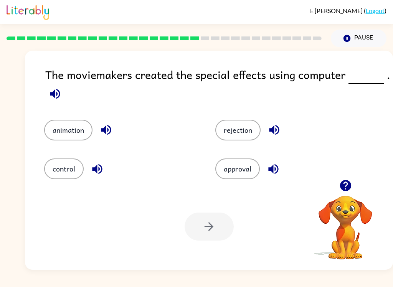
click at [77, 126] on button "animation" at bounding box center [68, 130] width 48 height 21
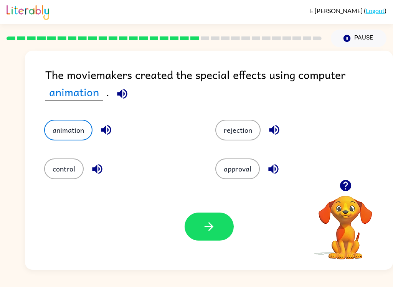
click at [220, 232] on button "button" at bounding box center [209, 227] width 49 height 28
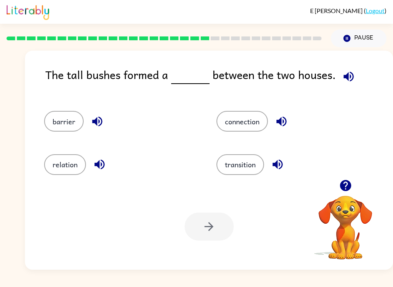
click at [63, 118] on button "barrier" at bounding box center [64, 121] width 40 height 21
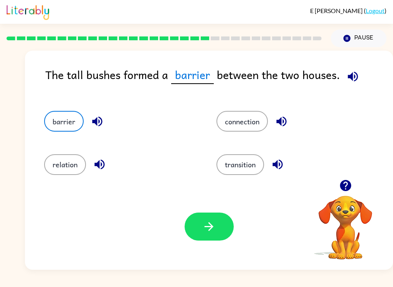
click at [210, 221] on icon "button" at bounding box center [208, 226] width 13 height 13
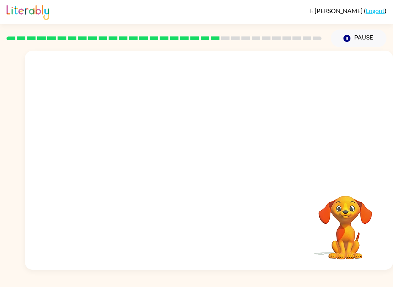
click at [140, 157] on video "Your browser must support playing .mp4 files to use Literably. Please try using…" at bounding box center [209, 115] width 368 height 129
click at [204, 167] on icon "button" at bounding box center [208, 163] width 13 height 13
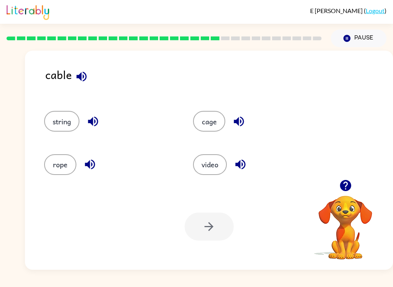
click at [206, 208] on div "Your browser must support playing .mp4 files to use Literably. Please try using…" at bounding box center [209, 226] width 368 height 86
click at [211, 228] on div at bounding box center [209, 227] width 49 height 28
click at [58, 174] on button "rope" at bounding box center [60, 164] width 32 height 21
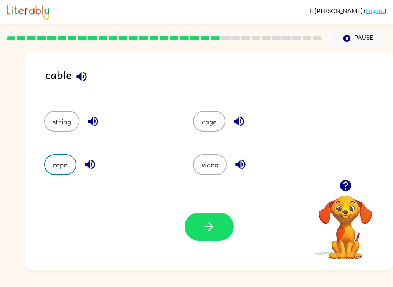
click at [220, 228] on button "button" at bounding box center [209, 227] width 49 height 28
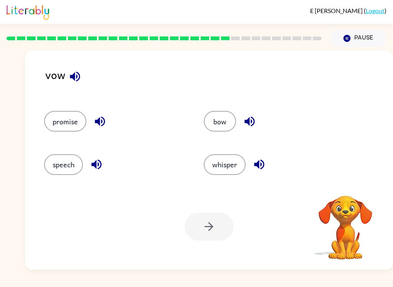
click at [54, 131] on button "promise" at bounding box center [65, 121] width 42 height 21
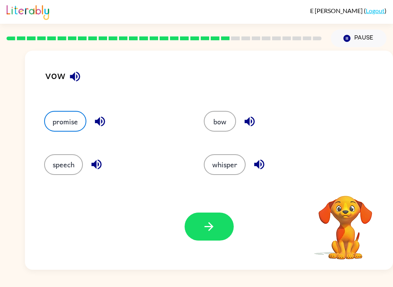
click at [211, 228] on icon "button" at bounding box center [208, 226] width 13 height 13
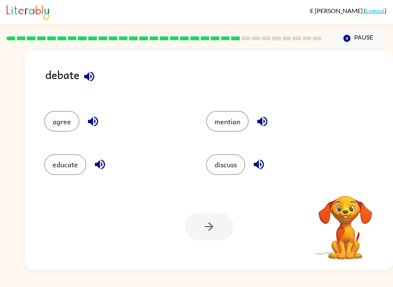
click at [229, 174] on button "discuss" at bounding box center [225, 164] width 39 height 21
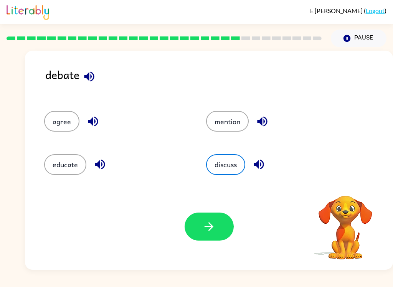
click at [198, 222] on button "button" at bounding box center [209, 227] width 49 height 28
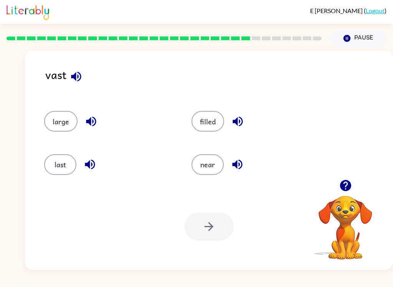
click at [61, 120] on button "large" at bounding box center [60, 121] width 33 height 21
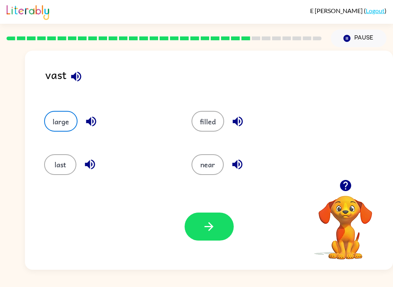
click at [205, 233] on icon "button" at bounding box center [208, 226] width 13 height 13
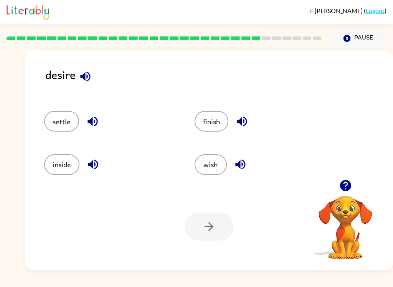
click at [210, 158] on button "wish" at bounding box center [211, 164] width 32 height 21
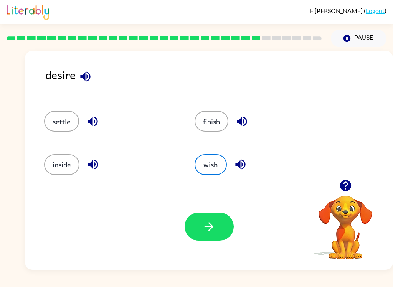
click at [210, 230] on icon "button" at bounding box center [209, 226] width 9 height 9
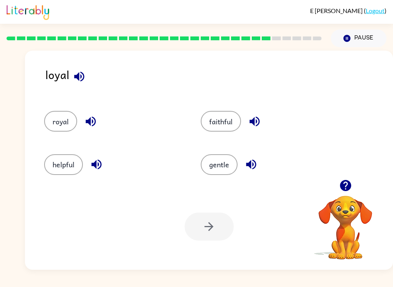
click at [224, 117] on button "faithful" at bounding box center [221, 121] width 40 height 21
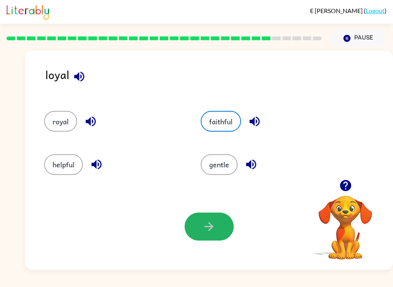
click at [210, 229] on icon "button" at bounding box center [209, 226] width 9 height 9
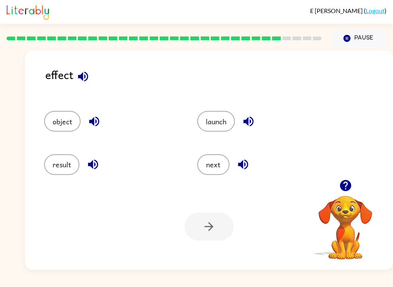
click at [46, 162] on button "result" at bounding box center [61, 164] width 35 height 21
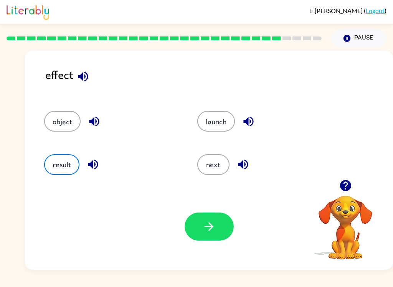
click at [202, 228] on button "button" at bounding box center [209, 227] width 49 height 28
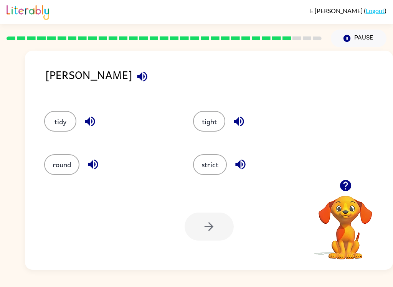
click at [214, 158] on button "strict" at bounding box center [210, 164] width 34 height 21
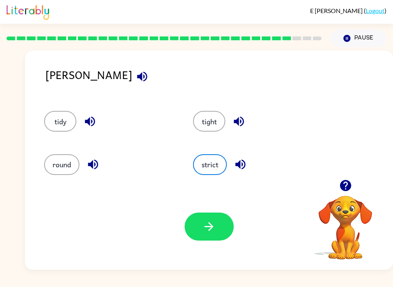
click at [208, 225] on icon "button" at bounding box center [208, 226] width 13 height 13
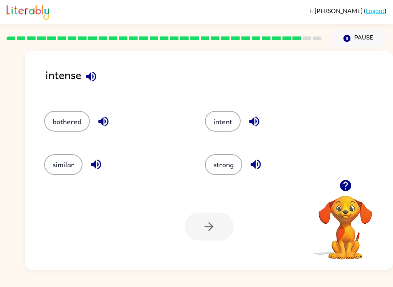
click at [235, 166] on button "strong" at bounding box center [223, 164] width 37 height 21
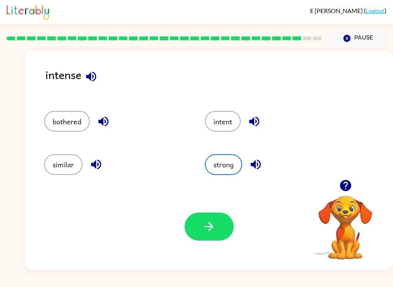
click at [213, 232] on icon "button" at bounding box center [208, 226] width 13 height 13
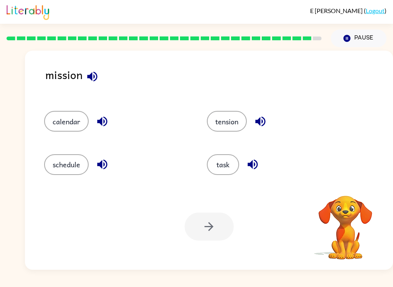
click at [223, 164] on button "task" at bounding box center [223, 164] width 32 height 21
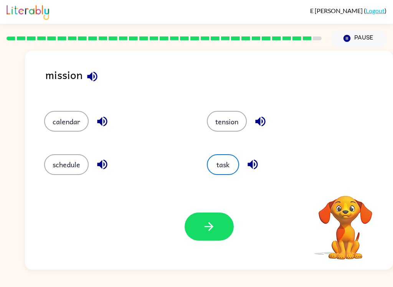
click at [197, 240] on button "button" at bounding box center [209, 227] width 49 height 28
